Goal: Task Accomplishment & Management: Manage account settings

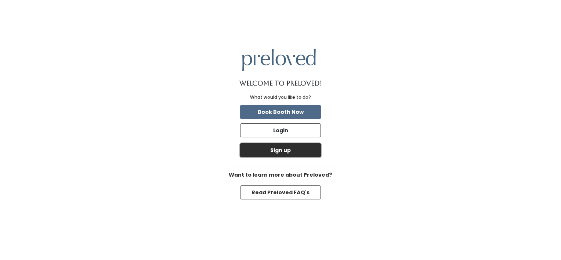
click at [281, 151] on button "Sign up" at bounding box center [280, 150] width 81 height 14
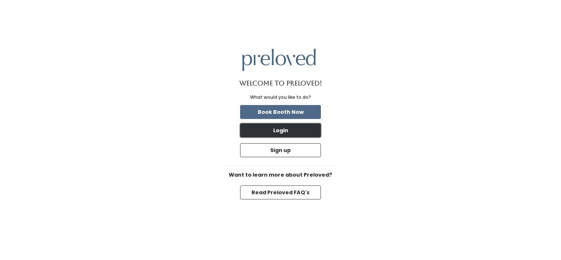
click at [255, 133] on button "Login" at bounding box center [280, 130] width 81 height 14
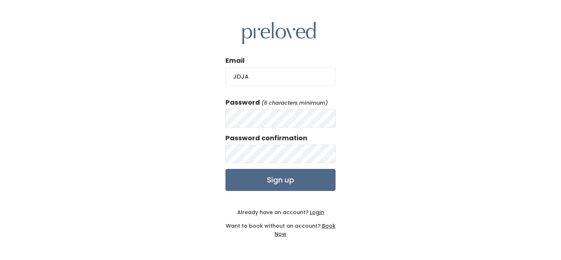
type input "jdja2011@gmail.com"
click at [367, 133] on div "Email jdja2011@gmail.com Password (6 characters minimum) Password confirmation …" at bounding box center [280, 130] width 561 height 260
click at [225, 169] on input "Sign up" at bounding box center [280, 180] width 110 height 22
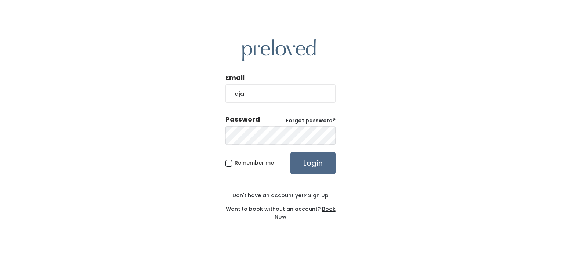
type input "jdja2011@gmail.com"
click at [313, 118] on u "Forgot password?" at bounding box center [311, 120] width 50 height 7
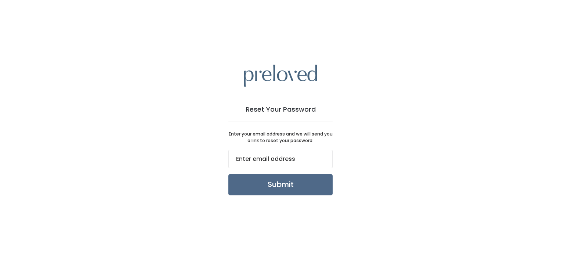
click at [271, 159] on input "email" at bounding box center [280, 159] width 104 height 18
type input "jdja2011@gmail.com"
click at [259, 189] on input "Submit" at bounding box center [280, 184] width 104 height 21
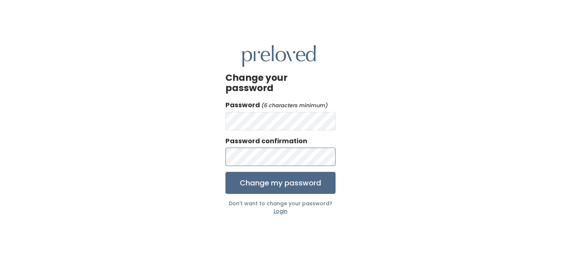
click at [225, 172] on input "Change my password" at bounding box center [280, 183] width 110 height 22
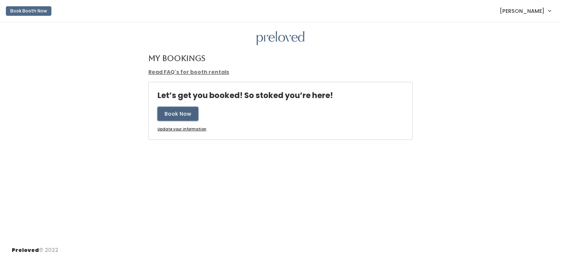
click at [191, 116] on button "Book Now" at bounding box center [178, 114] width 41 height 14
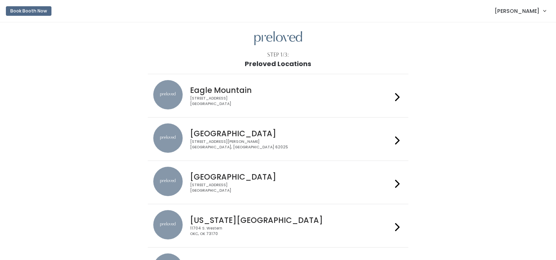
click at [196, 103] on div "4342 E Pony Express Pkwy Suite 200 Eagle Mountain, UT 84005" at bounding box center [291, 101] width 202 height 11
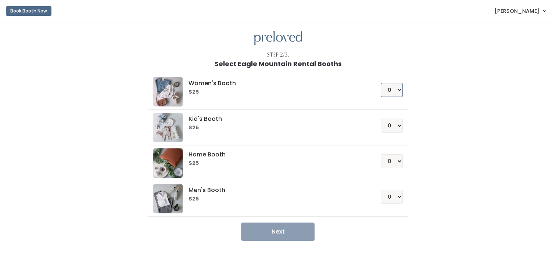
click at [394, 95] on select "0 1 2 3 4" at bounding box center [391, 90] width 22 height 14
select select "1"
click at [380, 83] on select "0 1 2 3 4" at bounding box center [391, 90] width 22 height 14
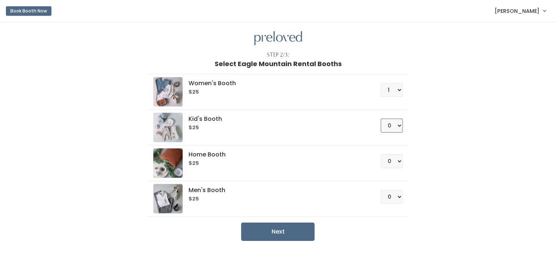
click at [391, 124] on select "0 1 2 3 4" at bounding box center [391, 126] width 22 height 14
select select "1"
click at [380, 119] on select "0 1 2 3 4" at bounding box center [391, 126] width 22 height 14
click at [392, 94] on select "0 1 2 3 4" at bounding box center [391, 90] width 22 height 14
select select "0"
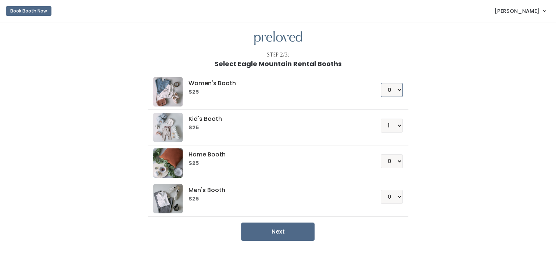
click at [380, 83] on select "0 1 2 3 4" at bounding box center [391, 90] width 22 height 14
click at [293, 232] on button "Next" at bounding box center [277, 232] width 73 height 18
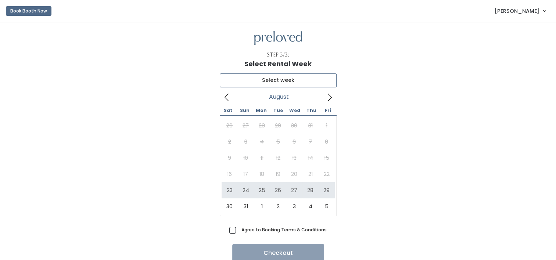
type input "August 23 to August 29"
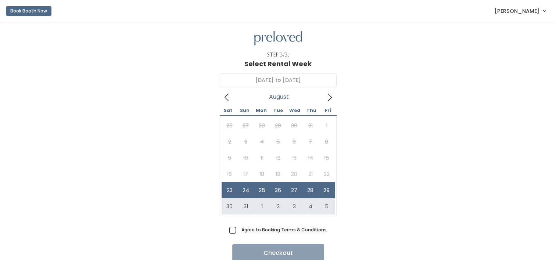
click at [238, 231] on span "Agree to Booking Terms & Conditions" at bounding box center [282, 229] width 88 height 7
click at [238, 231] on input "Agree to Booking Terms & Conditions" at bounding box center [240, 228] width 5 height 5
checkbox input "true"
click at [262, 251] on button "Checkout" at bounding box center [278, 253] width 92 height 18
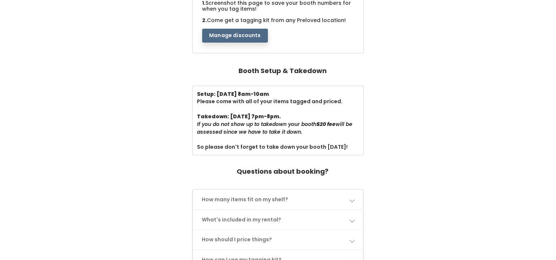
scroll to position [181, 0]
click at [253, 202] on link "How many items fit on my shelf?" at bounding box center [278, 198] width 170 height 19
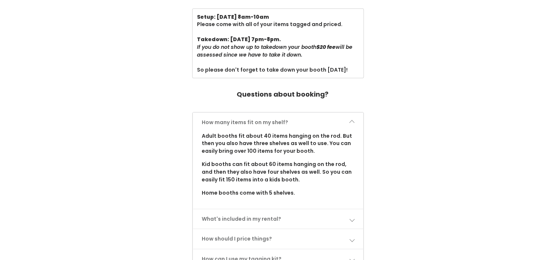
scroll to position [261, 0]
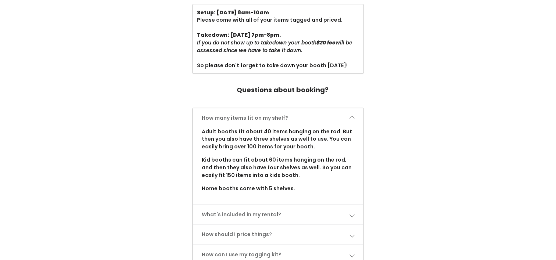
click at [248, 214] on link "What's included in my rental?" at bounding box center [278, 214] width 170 height 19
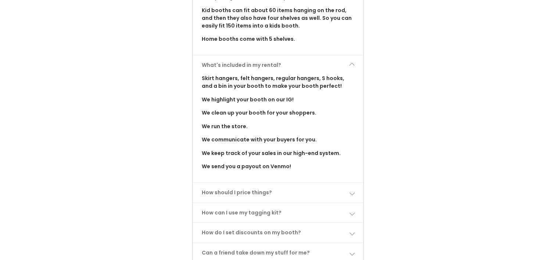
scroll to position [419, 0]
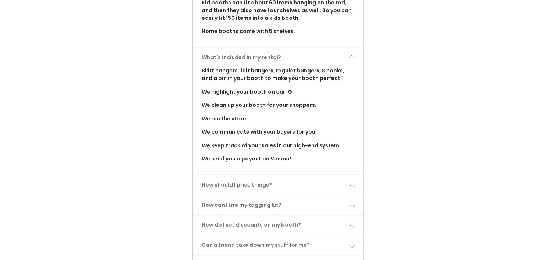
click at [238, 188] on link "How should I price things?" at bounding box center [278, 184] width 170 height 19
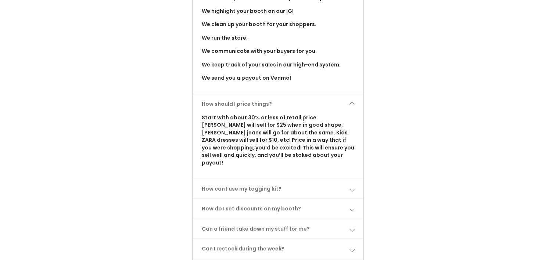
scroll to position [502, 0]
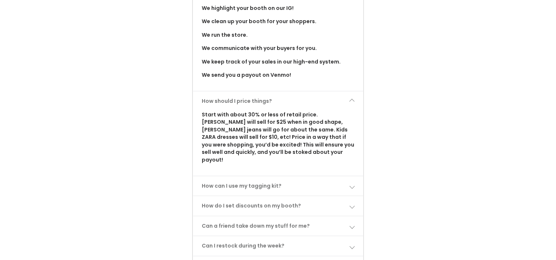
click at [238, 196] on link "How do I set discounts on my booth?" at bounding box center [278, 205] width 170 height 19
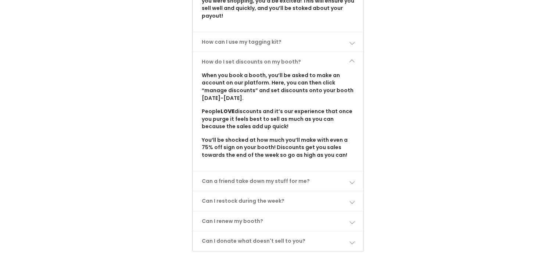
scroll to position [648, 0]
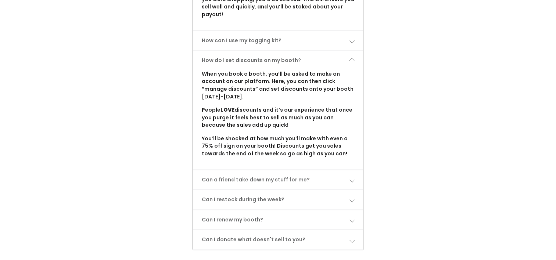
click at [236, 178] on link "Can a friend take down my stuff for me?" at bounding box center [278, 179] width 170 height 19
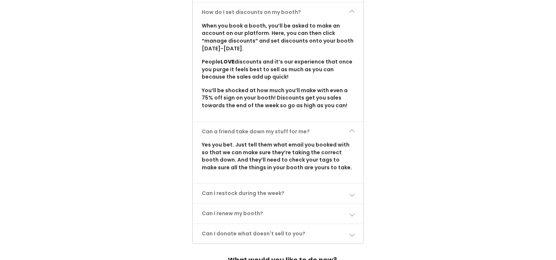
scroll to position [697, 0]
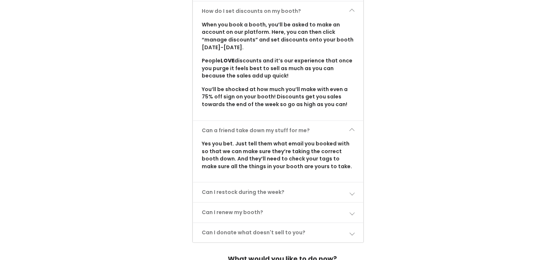
click at [236, 183] on link "Can I restock during the week?" at bounding box center [278, 192] width 170 height 19
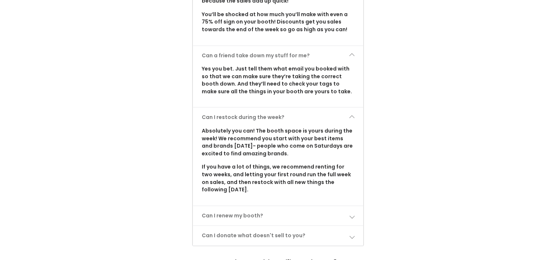
scroll to position [774, 0]
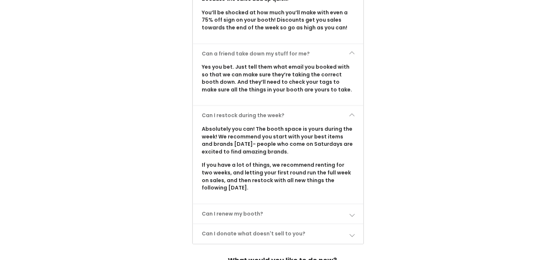
click at [232, 206] on link "Can I renew my booth?" at bounding box center [278, 213] width 170 height 19
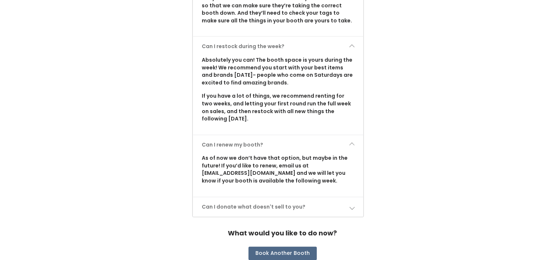
scroll to position [851, 0]
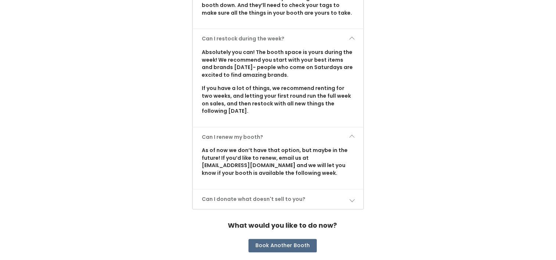
click at [233, 190] on link "Can I donate what doesn't sell to you?" at bounding box center [278, 198] width 170 height 19
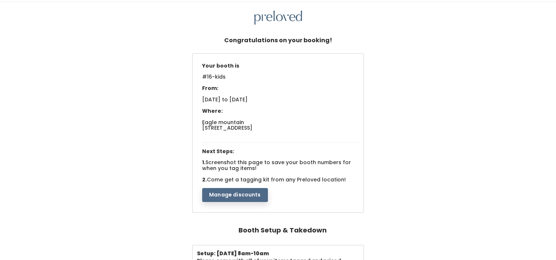
scroll to position [0, 0]
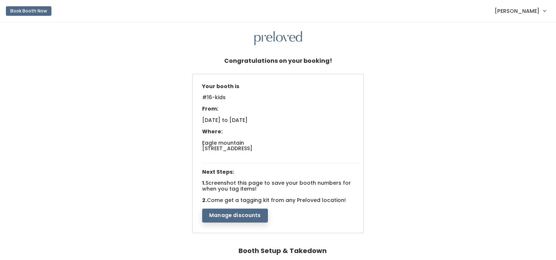
click at [523, 12] on span "[PERSON_NAME]" at bounding box center [516, 11] width 45 height 8
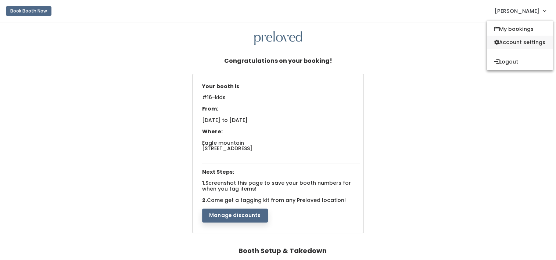
click at [517, 38] on link "Account settings" at bounding box center [520, 42] width 66 height 13
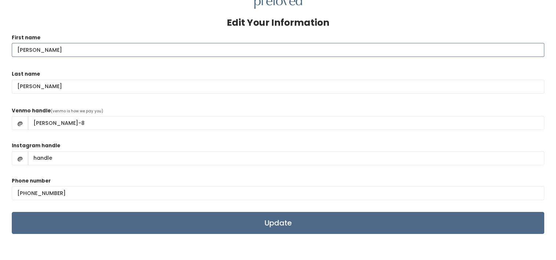
scroll to position [37, 0]
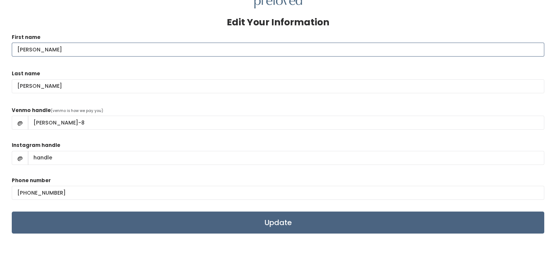
type input "[PERSON_NAME]"
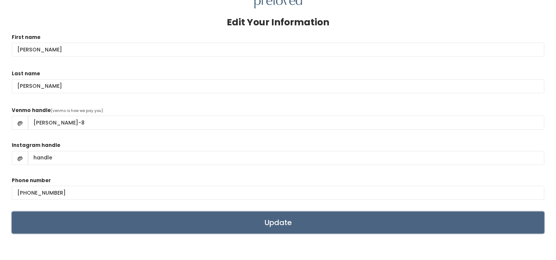
click at [148, 232] on input "Update" at bounding box center [278, 223] width 532 height 22
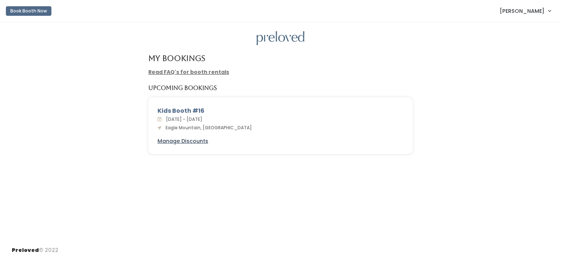
click at [175, 141] on u "Manage Discounts" at bounding box center [183, 140] width 51 height 7
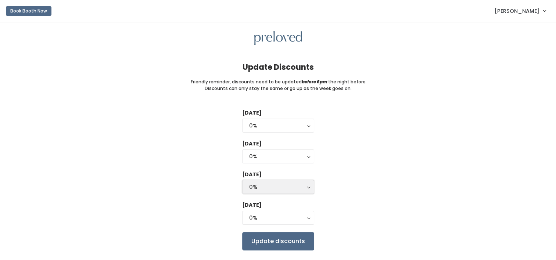
drag, startPoint x: 260, startPoint y: 186, endPoint x: 246, endPoint y: 190, distance: 14.8
click at [246, 190] on button "0%" at bounding box center [278, 187] width 72 height 14
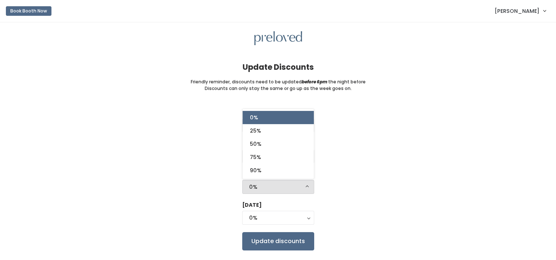
click at [358, 161] on div "Tuesday 0% 25% 50% 75% 90% 0% Wednesday 0% 25% 50% 75% 90% 0% Thursday 0% 25% 5…" at bounding box center [278, 179] width 532 height 141
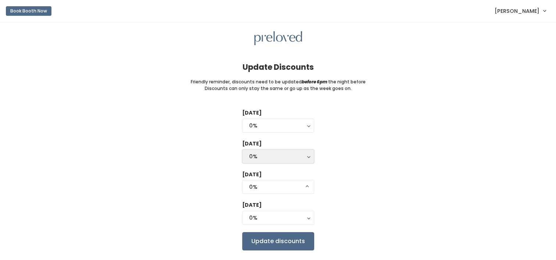
click at [259, 151] on button "0%" at bounding box center [278, 156] width 72 height 14
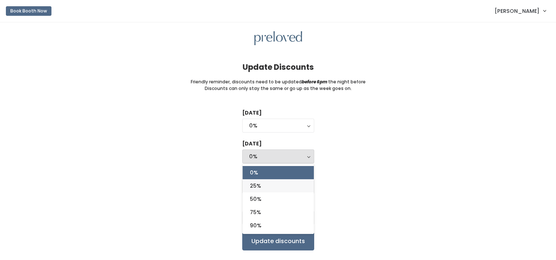
click at [256, 182] on span "25%" at bounding box center [255, 186] width 11 height 8
select select "25%"
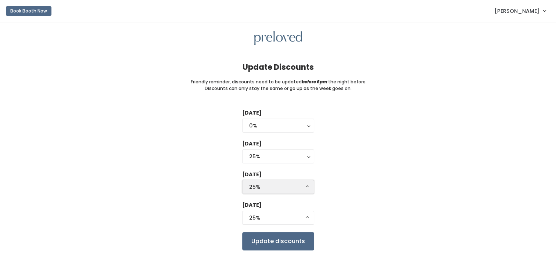
click at [256, 182] on button "25%" at bounding box center [278, 187] width 72 height 14
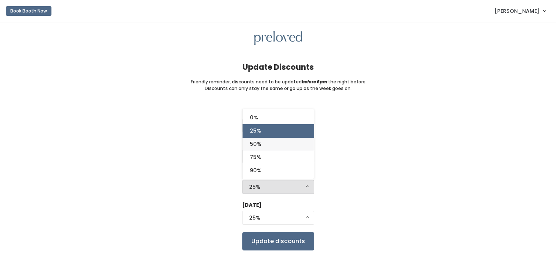
click at [257, 146] on span "50%" at bounding box center [255, 144] width 11 height 8
select select "50%"
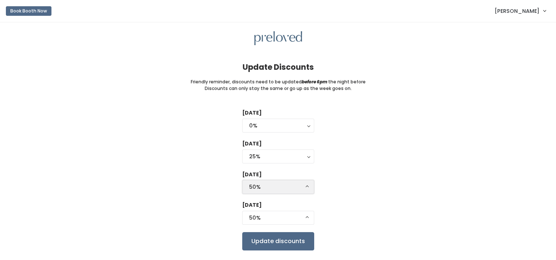
click at [260, 187] on div "50%" at bounding box center [278, 187] width 58 height 8
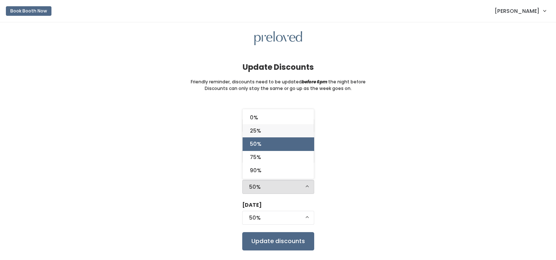
click at [266, 124] on link "25%" at bounding box center [277, 130] width 71 height 13
select select "25%"
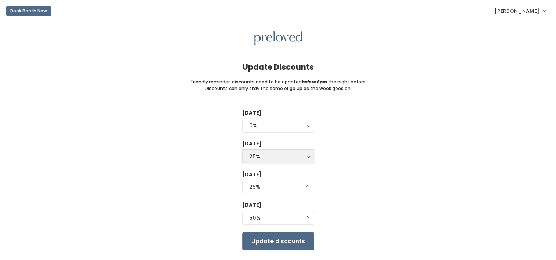
click at [261, 159] on div "25%" at bounding box center [278, 156] width 58 height 8
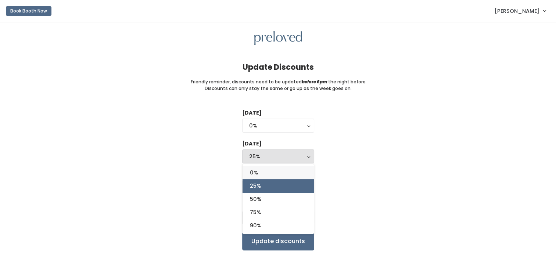
click at [260, 172] on link "0%" at bounding box center [277, 172] width 71 height 13
select select "0%"
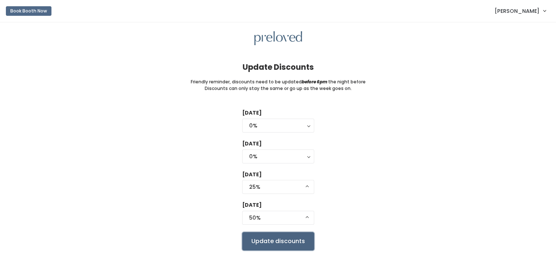
click at [264, 238] on input "Update discounts" at bounding box center [278, 241] width 72 height 18
click at [535, 5] on link "[PERSON_NAME]" at bounding box center [520, 11] width 66 height 16
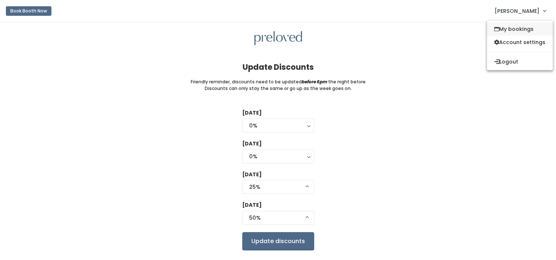
click at [519, 25] on link "My bookings" at bounding box center [520, 28] width 66 height 13
